Goal: Task Accomplishment & Management: Complete application form

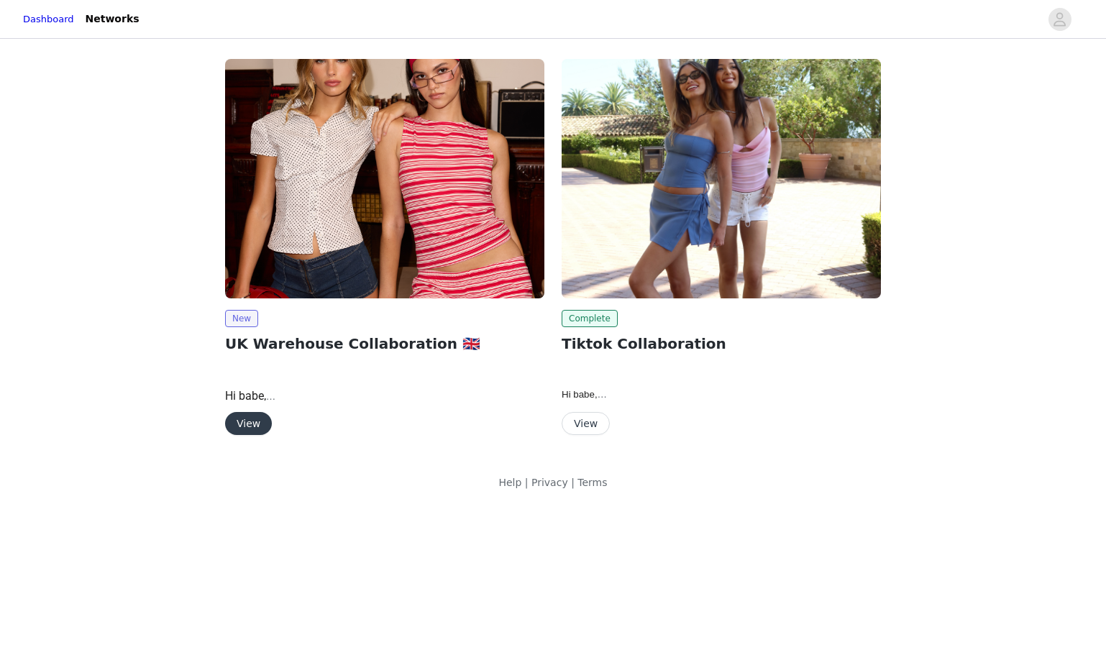
click at [255, 417] on button "View" at bounding box center [248, 423] width 47 height 23
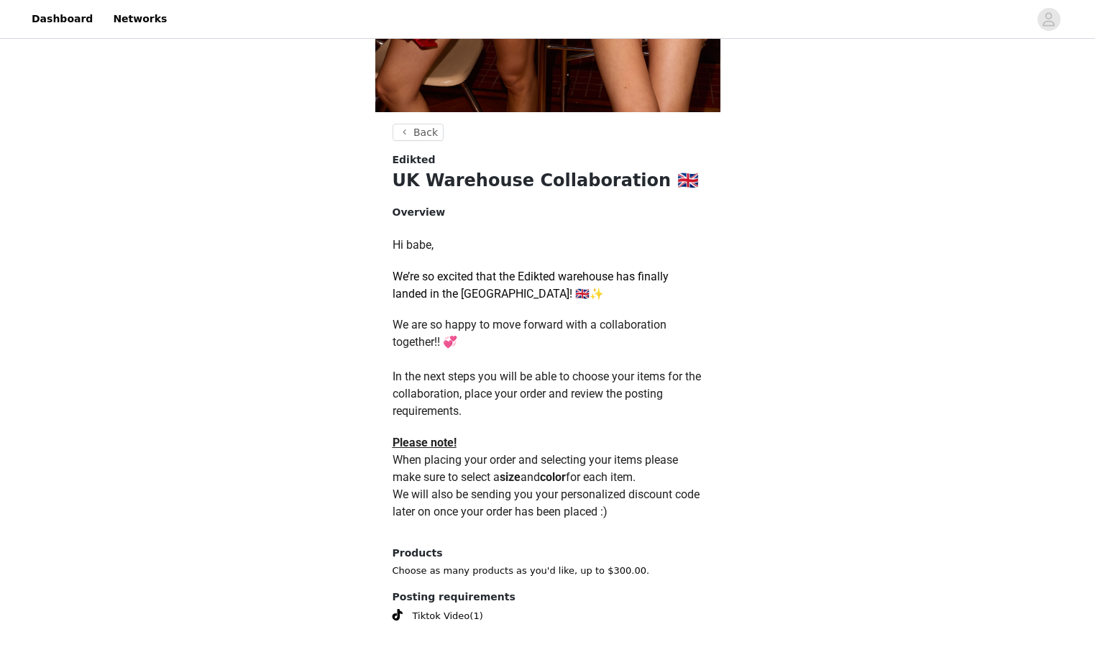
scroll to position [515, 0]
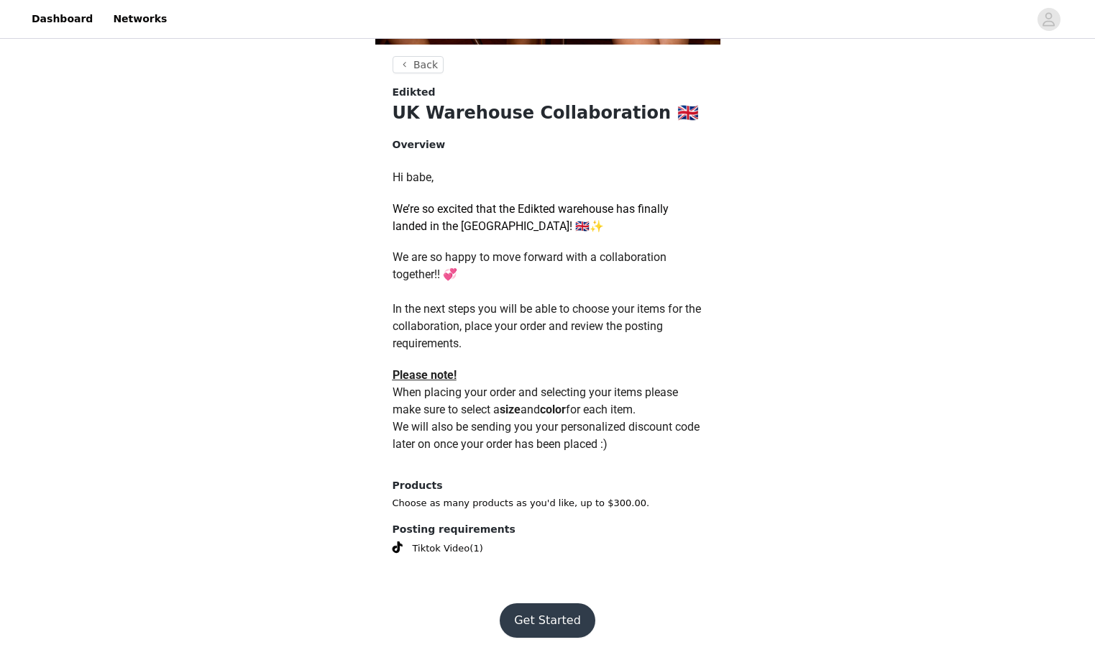
click at [554, 610] on button "Get Started" at bounding box center [548, 620] width 96 height 35
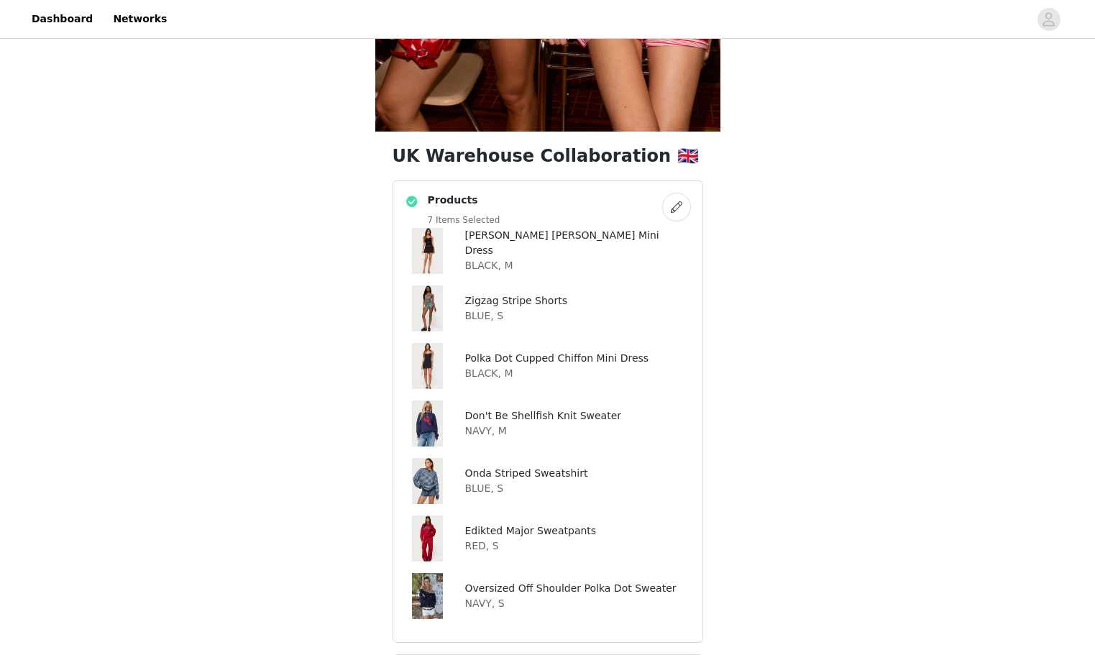
scroll to position [432, 0]
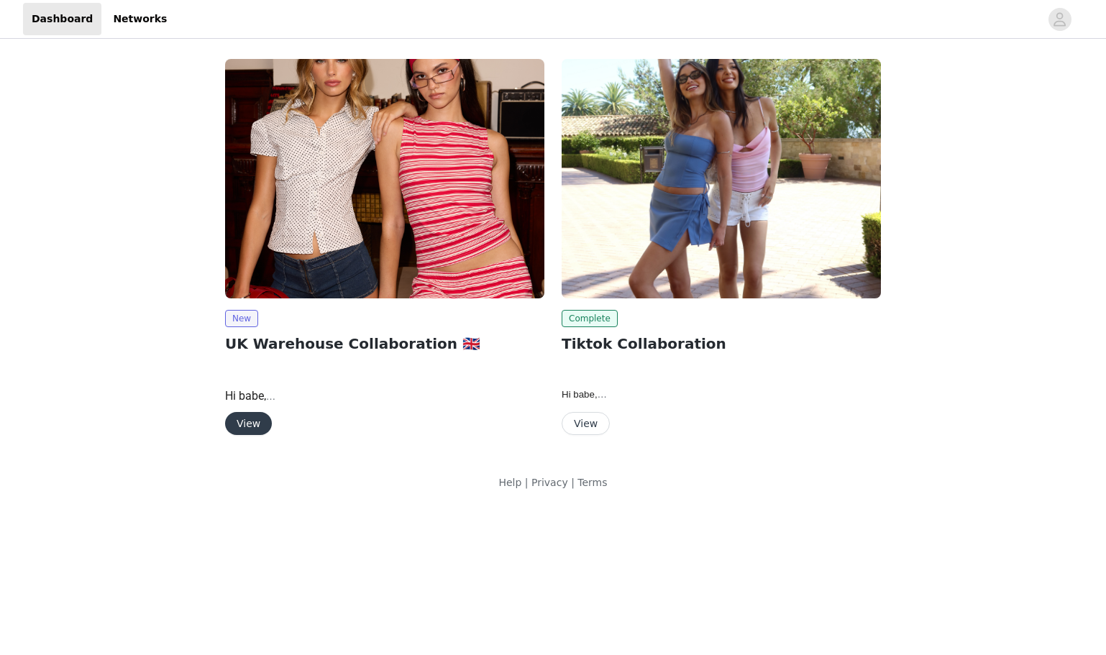
click at [247, 427] on button "View" at bounding box center [248, 423] width 47 height 23
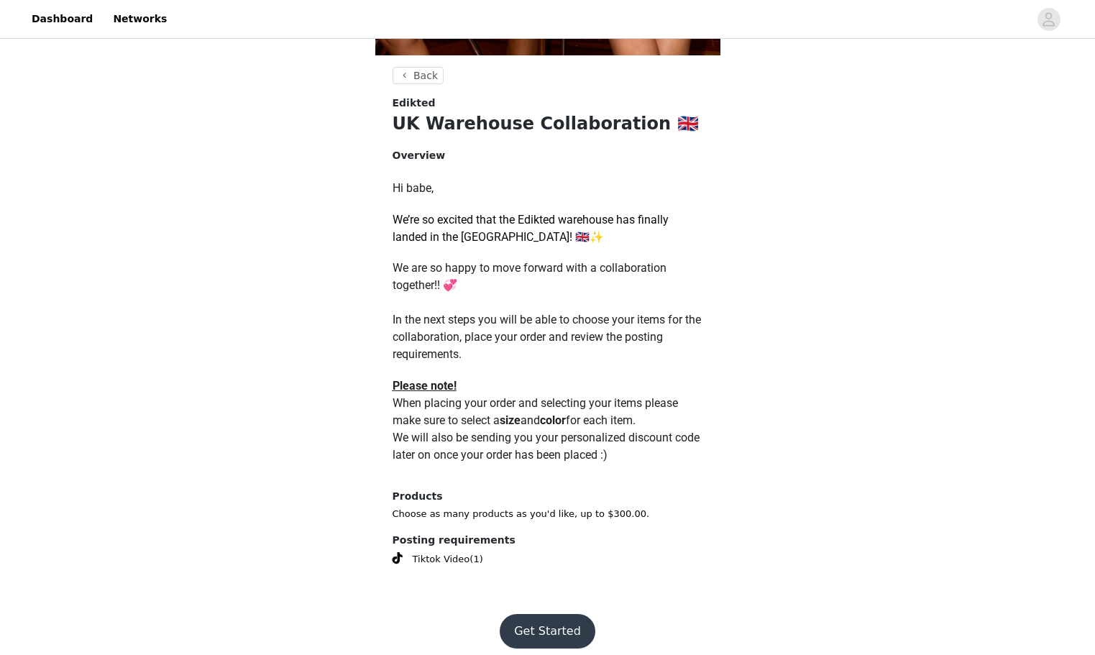
scroll to position [515, 0]
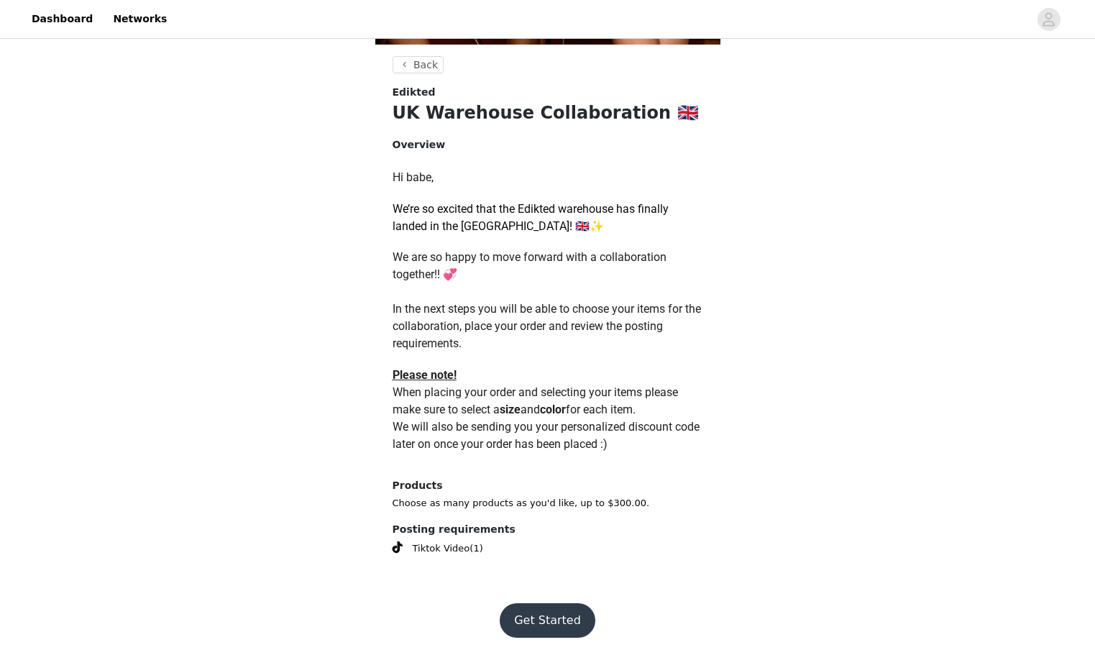
click at [558, 604] on button "Get Started" at bounding box center [548, 620] width 96 height 35
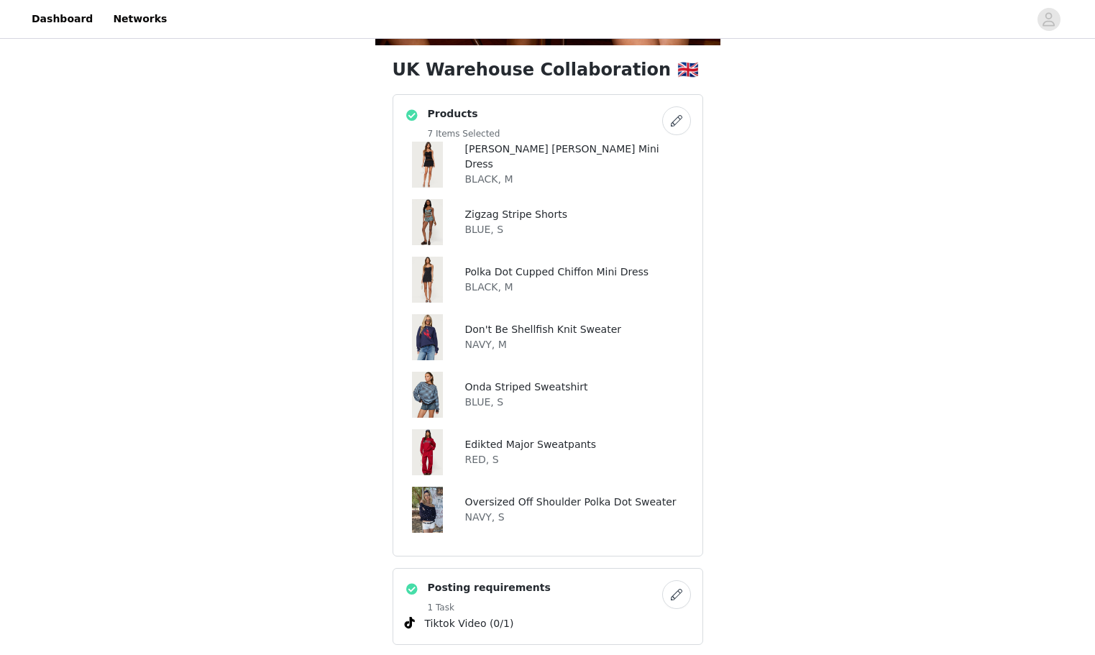
scroll to position [575, 0]
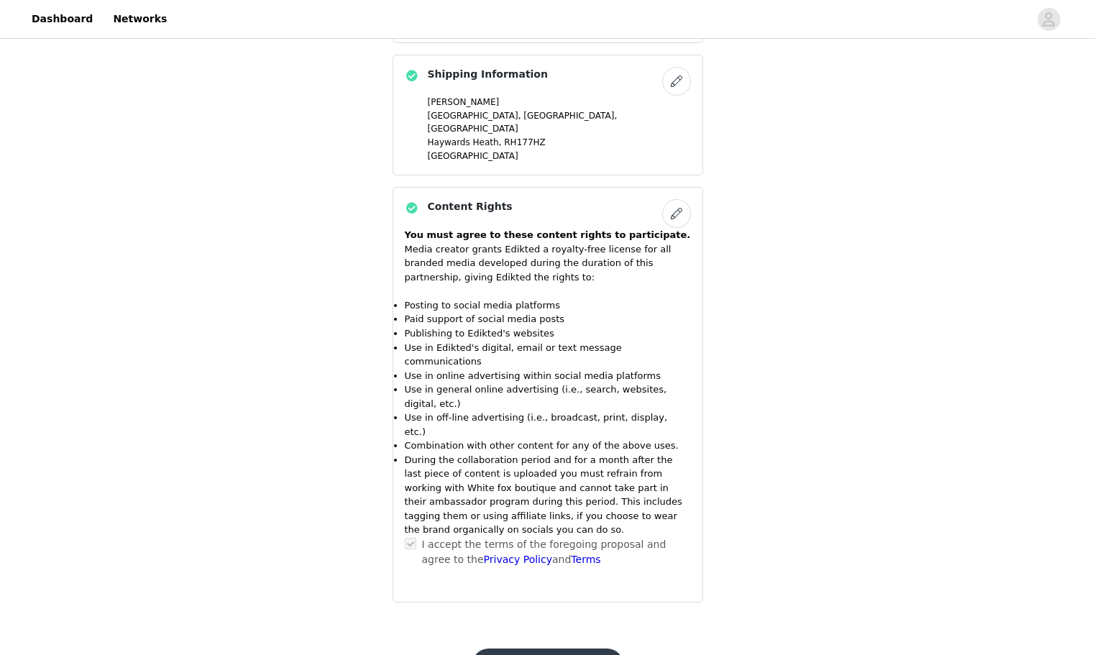
click at [568, 649] on button "Submit Proposal" at bounding box center [548, 666] width 152 height 35
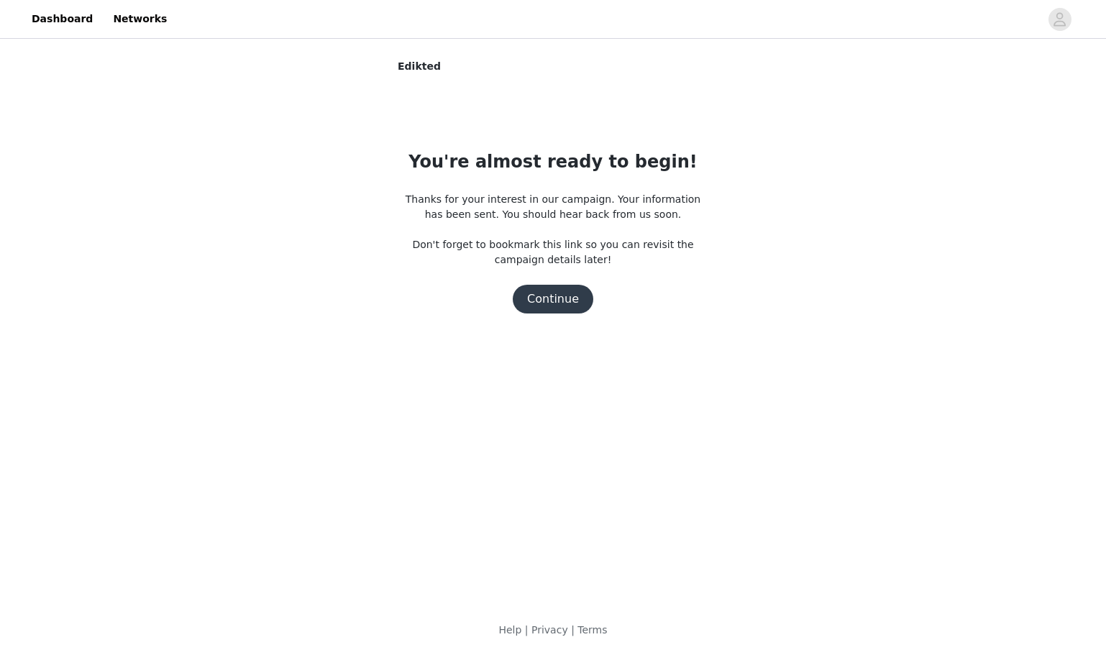
click at [575, 289] on button "Continue" at bounding box center [553, 299] width 81 height 29
